Goal: Task Accomplishment & Management: Use online tool/utility

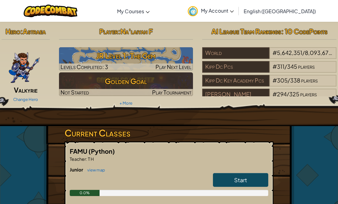
click at [255, 177] on link "Start" at bounding box center [240, 180] width 55 height 14
click at [255, 180] on link "Start" at bounding box center [240, 180] width 55 height 14
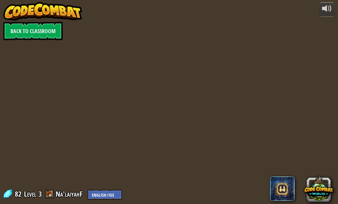
click at [252, 174] on div "powered by Back to Classroom 82 Level 3 Na'laiyahF English ([GEOGRAPHIC_DATA]) …" at bounding box center [169, 102] width 338 height 204
click at [253, 181] on div "powered by Back to Classroom 82 Level 3 Na'laiyahF English ([GEOGRAPHIC_DATA]) …" at bounding box center [169, 102] width 338 height 204
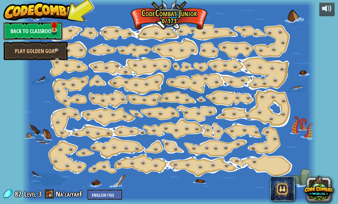
click at [15, 31] on link "Back to Classroom" at bounding box center [32, 31] width 59 height 18
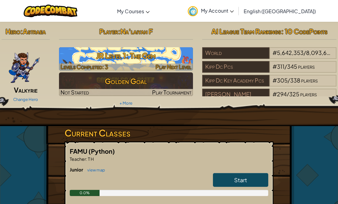
click at [115, 62] on h3 "JR Level 1: The Gem" at bounding box center [126, 56] width 134 height 14
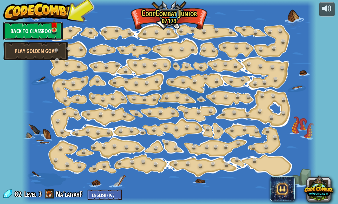
click at [42, 29] on link "Back to Classroom" at bounding box center [32, 31] width 59 height 18
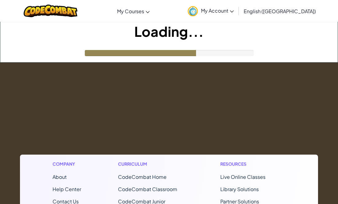
click at [54, 30] on h1 "Loading..." at bounding box center [168, 31] width 337 height 19
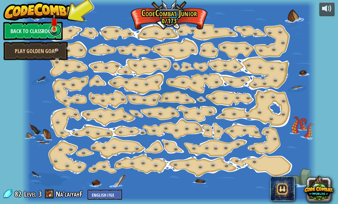
click at [54, 33] on link at bounding box center [55, 30] width 12 height 12
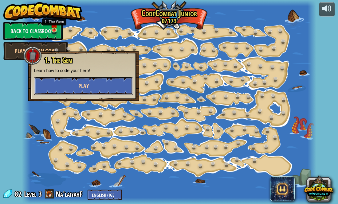
click at [60, 88] on button "Play" at bounding box center [83, 86] width 99 height 18
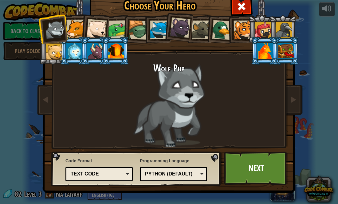
click at [70, 49] on div at bounding box center [74, 51] width 16 height 17
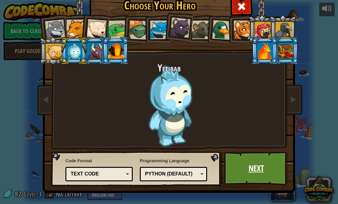
click at [246, 183] on link "Next" at bounding box center [256, 169] width 64 height 34
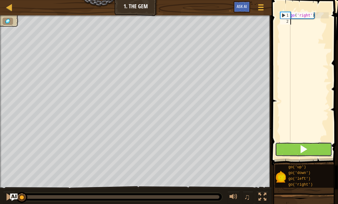
click at [286, 151] on button at bounding box center [303, 150] width 57 height 14
type textarea "go('right')"
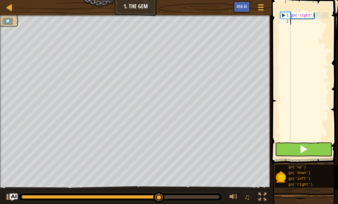
type textarea "go('right')"
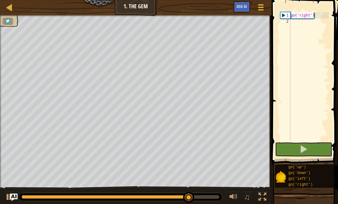
type textarea "go('right')"
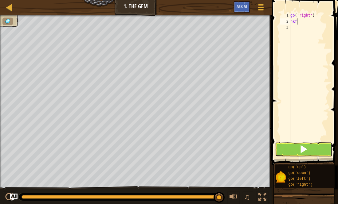
scroll to position [3, 0]
type textarea "h"
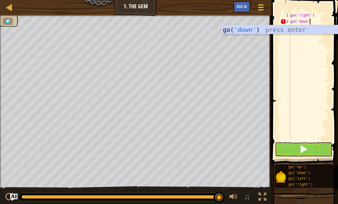
type textarea "go('down')"
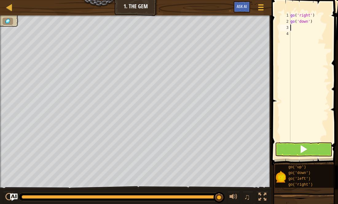
scroll to position [3, 0]
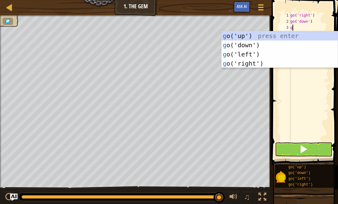
type textarea "go"
click at [267, 63] on div "go ('up') press enter go ('down') press enter go ('left') press enter go ('righ…" at bounding box center [280, 58] width 116 height 55
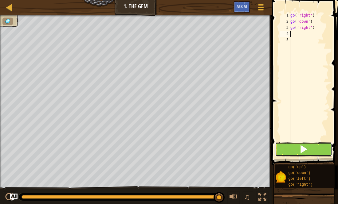
click at [318, 153] on button at bounding box center [303, 150] width 57 height 14
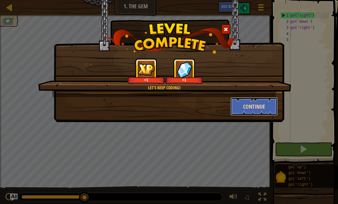
click at [248, 115] on button "Continue" at bounding box center [254, 106] width 48 height 18
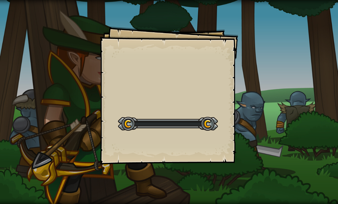
click at [261, 110] on div "Goals Start Level Error loading from server. Try refreshing the page. You'll ne…" at bounding box center [169, 102] width 338 height 204
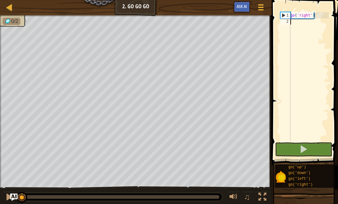
type textarea "g"
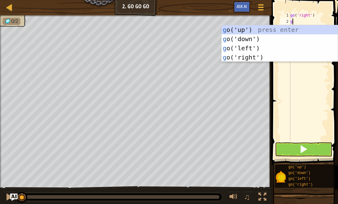
click at [285, 29] on div "g o('up') press enter g o('down') press enter g o('left') press enter g o('righ…" at bounding box center [280, 52] width 116 height 55
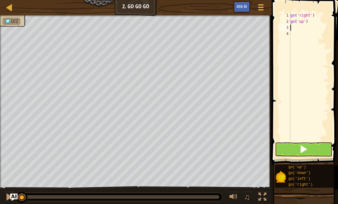
type textarea "g"
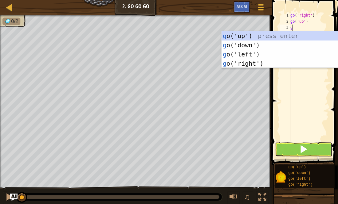
click at [278, 64] on div "g o('up') press enter g o('down') press enter g o('left') press enter g o('righ…" at bounding box center [280, 58] width 116 height 55
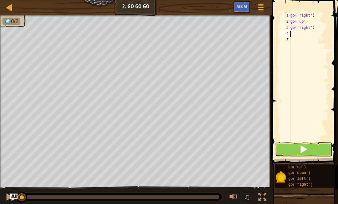
type textarea "g"
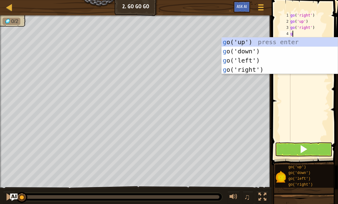
click at [264, 44] on div "g o('up') press enter g o('down') press enter g o('left') press enter g o('righ…" at bounding box center [280, 64] width 116 height 55
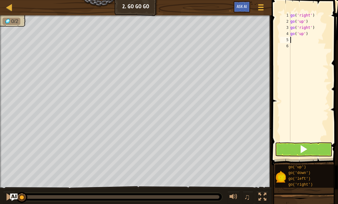
type textarea "g"
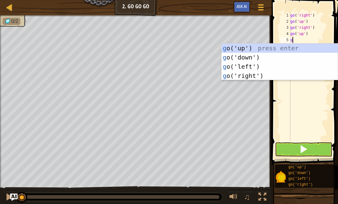
click at [284, 53] on div "g o('up') press enter g o('down') press enter g o('left') press enter g o('righ…" at bounding box center [280, 71] width 116 height 55
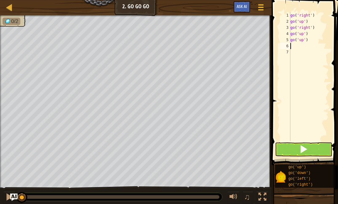
type textarea "g"
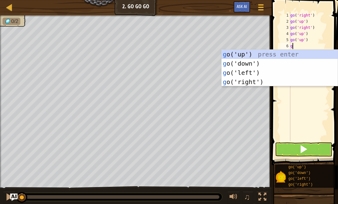
click at [246, 57] on div "g o('up') press enter g o('down') press enter g o('left') press enter g o('righ…" at bounding box center [280, 77] width 116 height 55
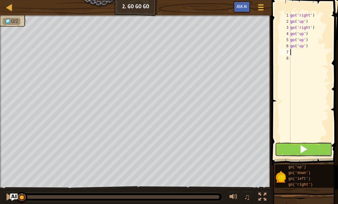
click at [290, 156] on button at bounding box center [303, 150] width 57 height 14
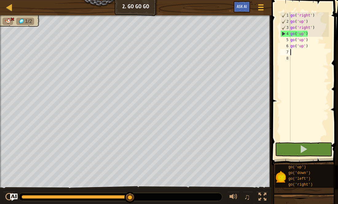
click at [301, 39] on div "go ( 'right' ) go ( 'up' ) go ( 'right' ) go ( 'up' ) go ( 'up' ) go ( 'up' )" at bounding box center [309, 82] width 40 height 141
click at [310, 41] on div "go ( 'right' ) go ( 'up' ) go ( 'right' ) go ( 'up' ) go ( 'up' ) go ( 'up' )" at bounding box center [309, 82] width 40 height 141
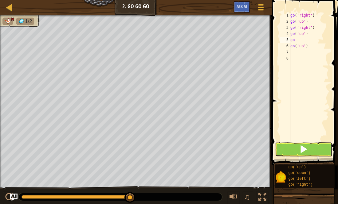
type textarea "g"
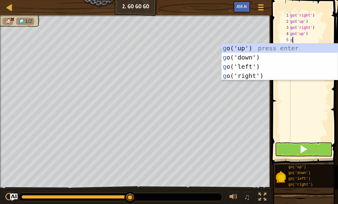
click at [244, 62] on div "g o('up') press enter g o('down') press enter g o('left') press enter g o('righ…" at bounding box center [280, 71] width 116 height 55
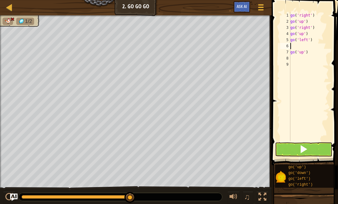
click at [310, 42] on div "go ( 'right' ) go ( 'up' ) go ( 'right' ) go ( 'up' ) go ( 'left' ) go ( 'up' )" at bounding box center [309, 82] width 40 height 141
type textarea ")"
type textarea "g"
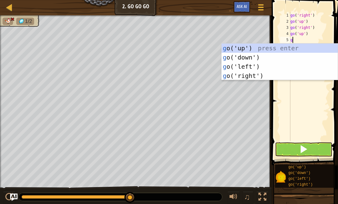
click at [241, 60] on div "g o('up') press enter g o('down') press enter g o('left') press enter g o('righ…" at bounding box center [280, 71] width 116 height 55
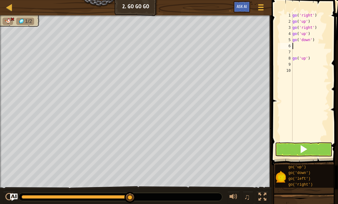
click at [301, 62] on div "go ( 'right' ) go ( 'up' ) go ( 'right' ) go ( 'up' ) go ( 'down' ) go ( 'up' )" at bounding box center [309, 82] width 37 height 141
click at [309, 67] on div "go ( 'right' ) go ( 'up' ) go ( 'right' ) go ( 'up' ) go ( 'down' ) go ( 'up' )" at bounding box center [309, 82] width 37 height 141
click at [305, 57] on div "go ( 'right' ) go ( 'up' ) go ( 'right' ) go ( 'up' ) go ( 'down' ) go ( 'up' )" at bounding box center [309, 82] width 37 height 141
click at [312, 61] on div "go ( 'right' ) go ( 'up' ) go ( 'right' ) go ( 'up' ) go ( 'down' ) go ( 'up' )" at bounding box center [309, 82] width 37 height 141
type textarea "g"
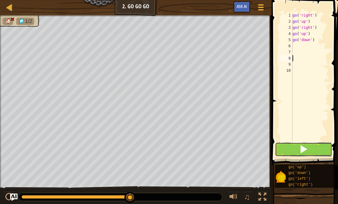
click at [312, 155] on button at bounding box center [303, 150] width 57 height 14
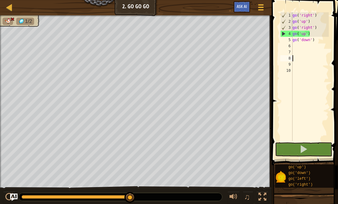
click at [304, 33] on div "go ( 'right' ) go ( 'up' ) go ( 'right' ) go ( 'up' ) go ( 'down' )" at bounding box center [309, 82] width 37 height 141
click at [313, 35] on div "go ( 'right' ) go ( 'up' ) go ( 'right' ) go ( 'up' ) go ( 'down' )" at bounding box center [309, 82] width 37 height 141
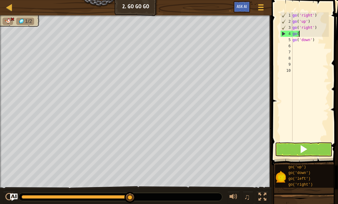
type textarea "g"
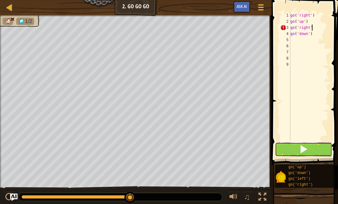
click at [312, 155] on button at bounding box center [303, 150] width 57 height 14
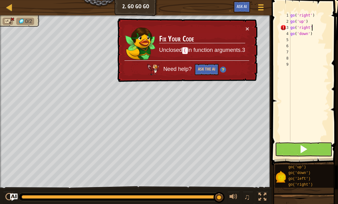
scroll to position [3, 3]
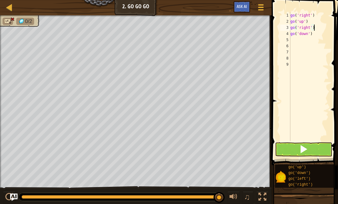
type textarea "go('right')"
click at [311, 155] on button at bounding box center [303, 150] width 57 height 14
